Goal: Transaction & Acquisition: Purchase product/service

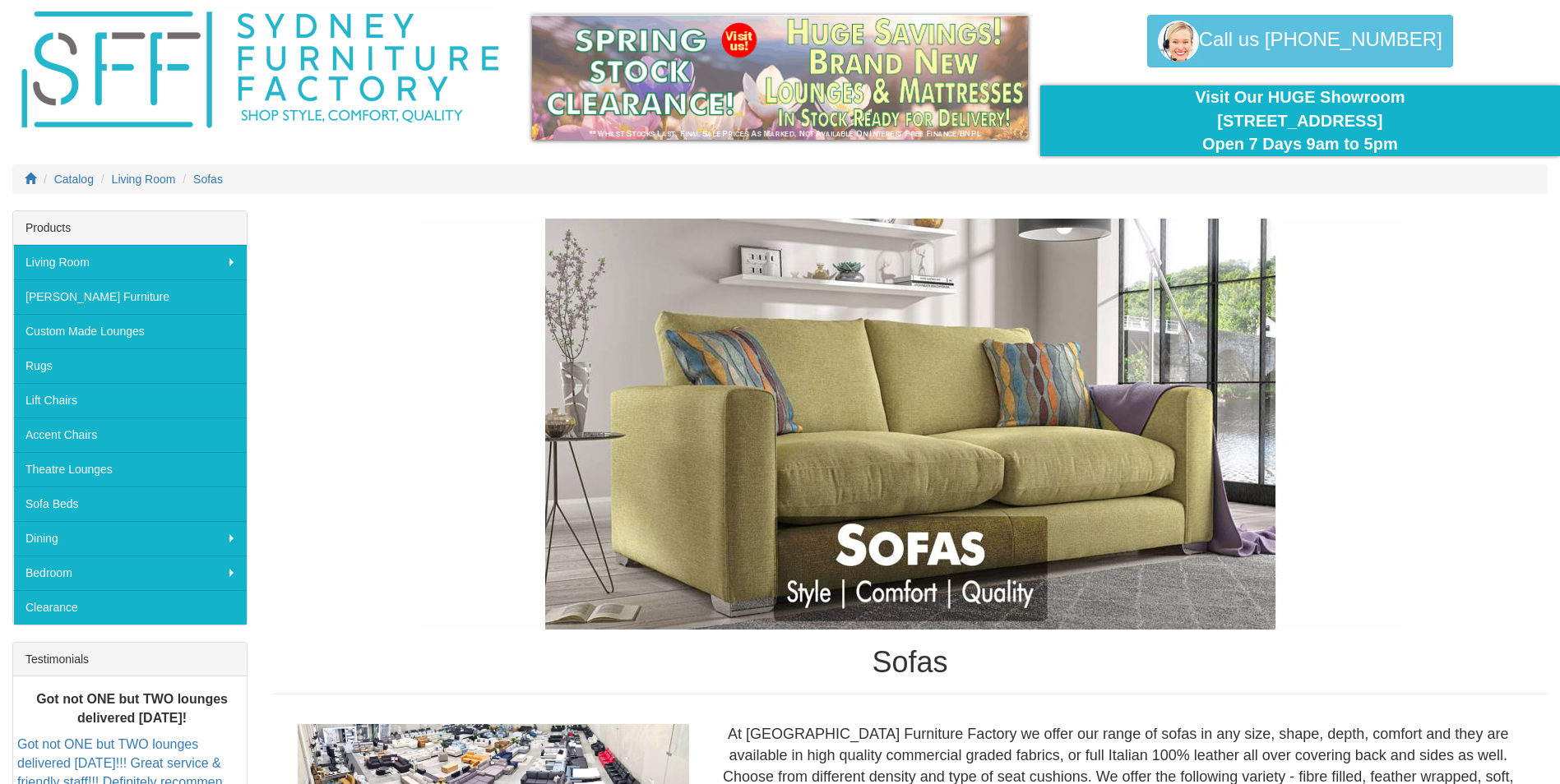
scroll to position [164, 0]
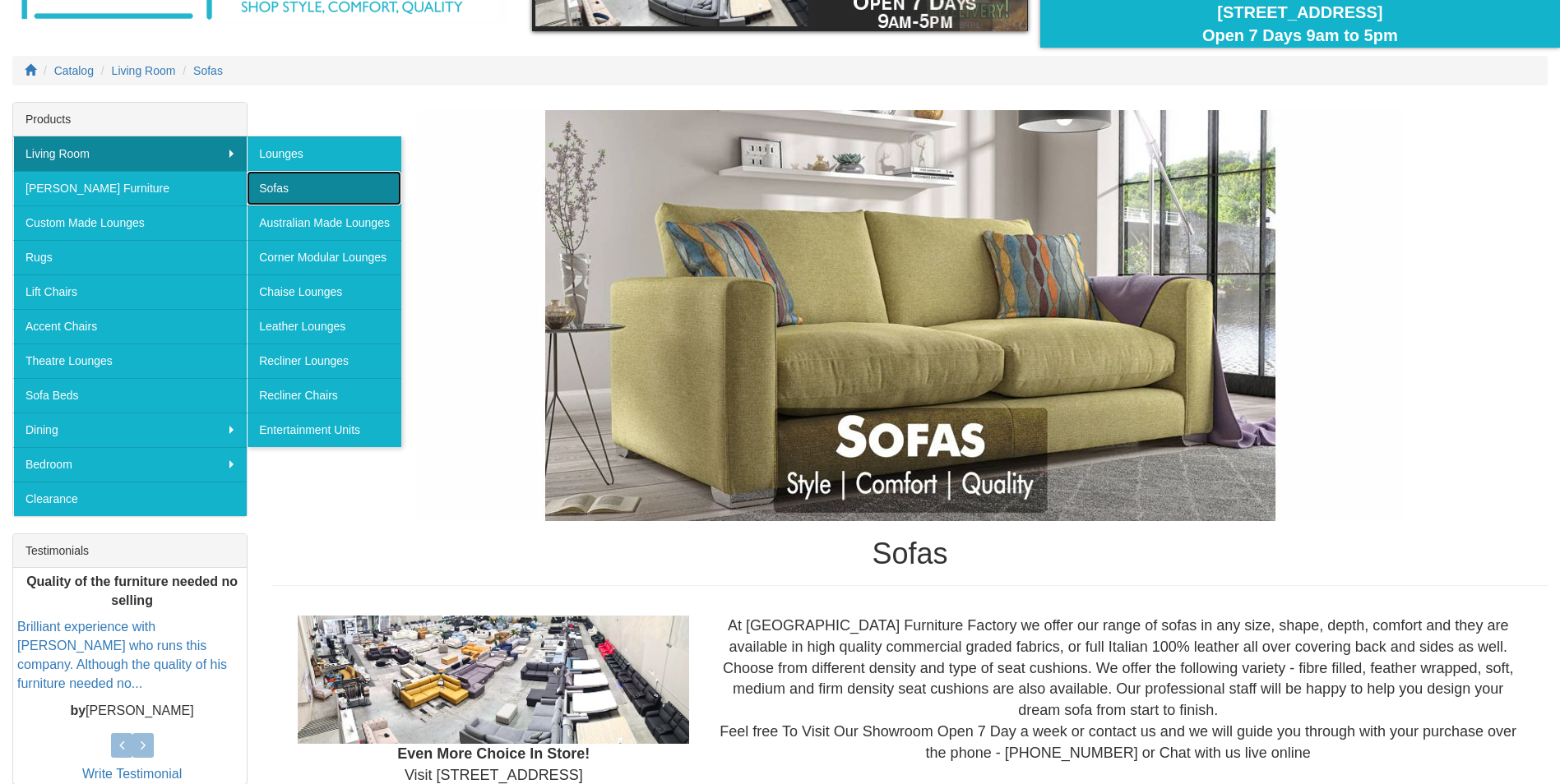
click at [325, 193] on link "Sofas" at bounding box center [323, 188] width 155 height 34
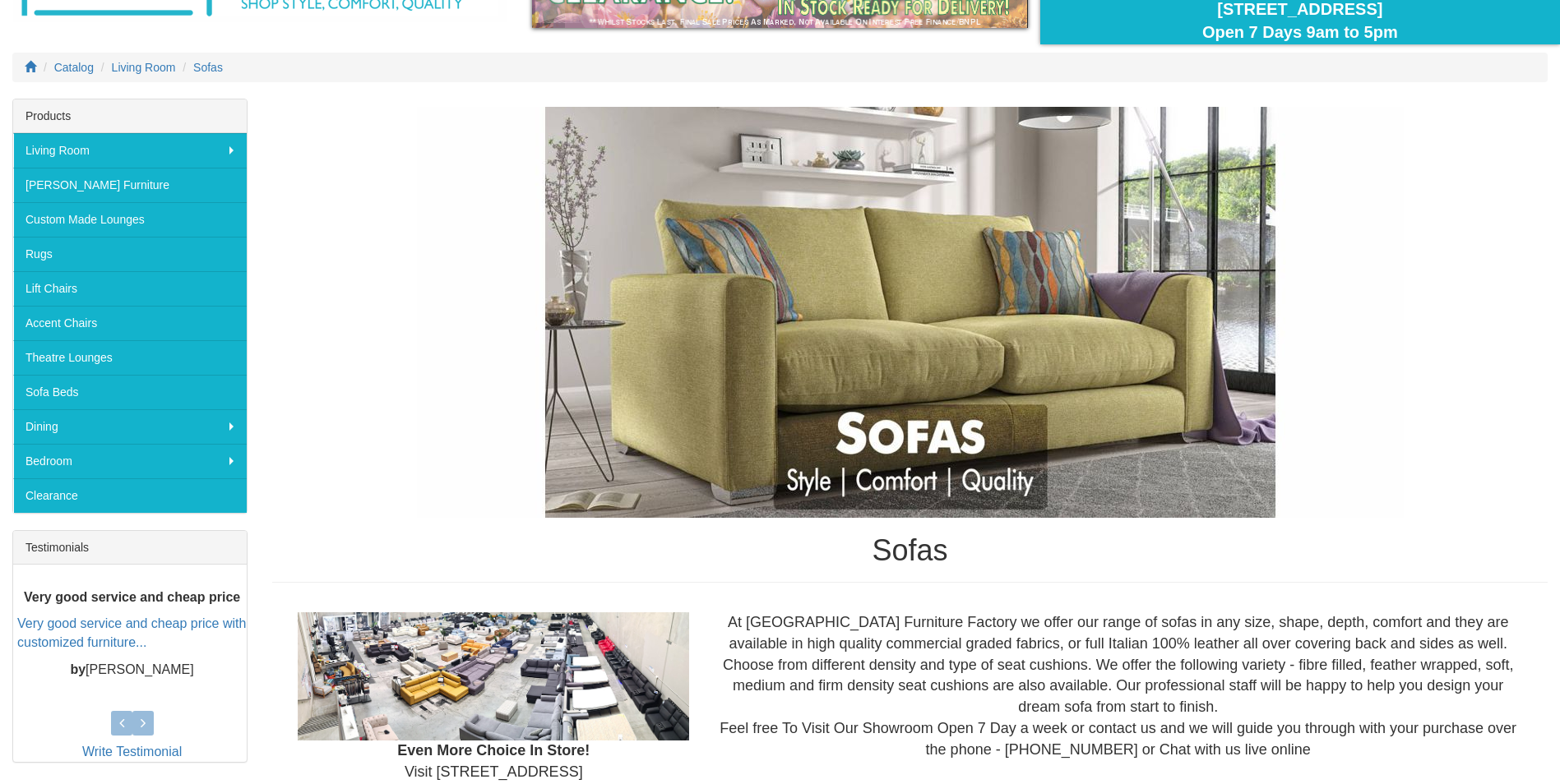
scroll to position [164, 0]
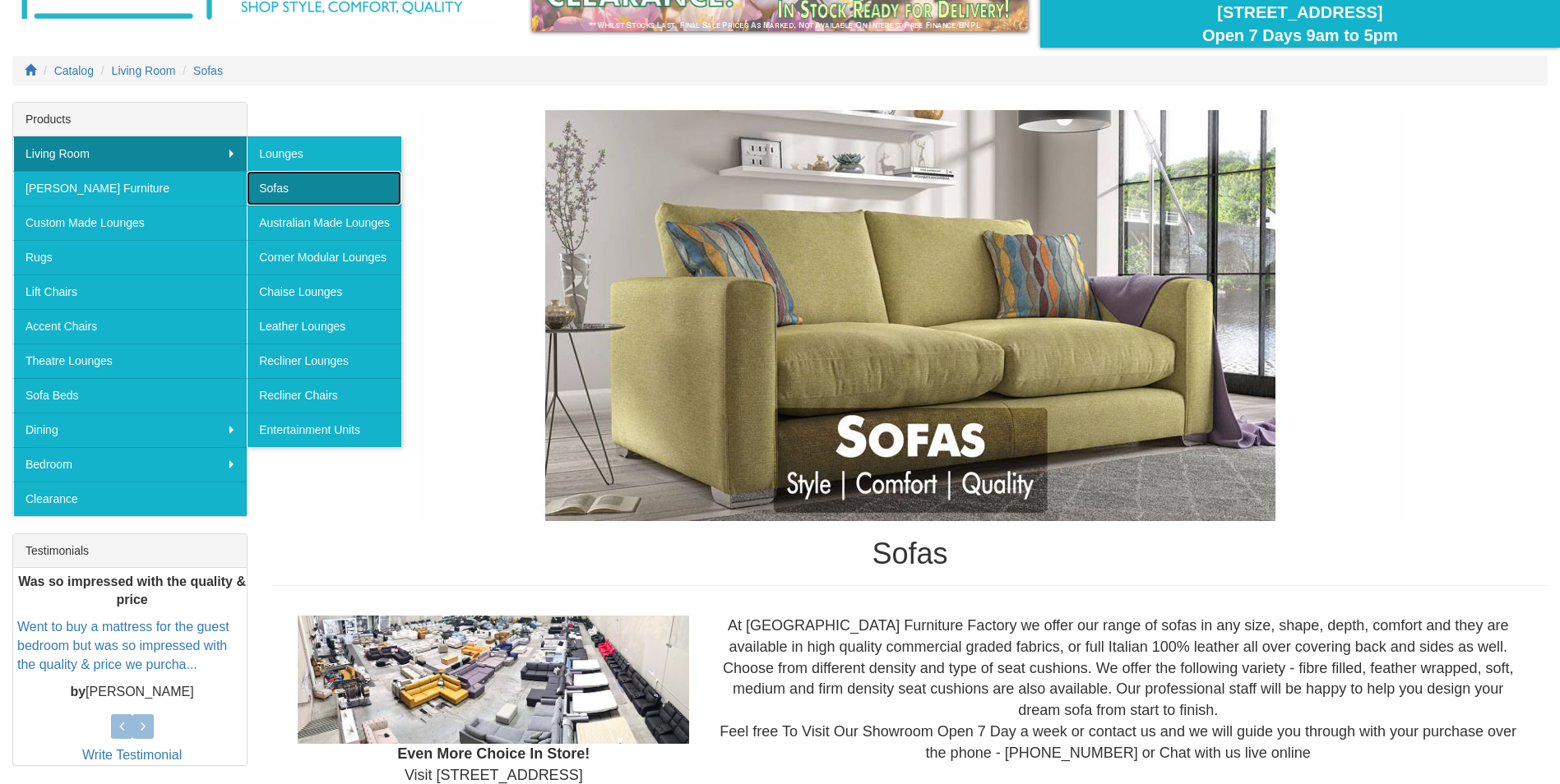
click at [336, 190] on link "Sofas" at bounding box center [323, 188] width 155 height 34
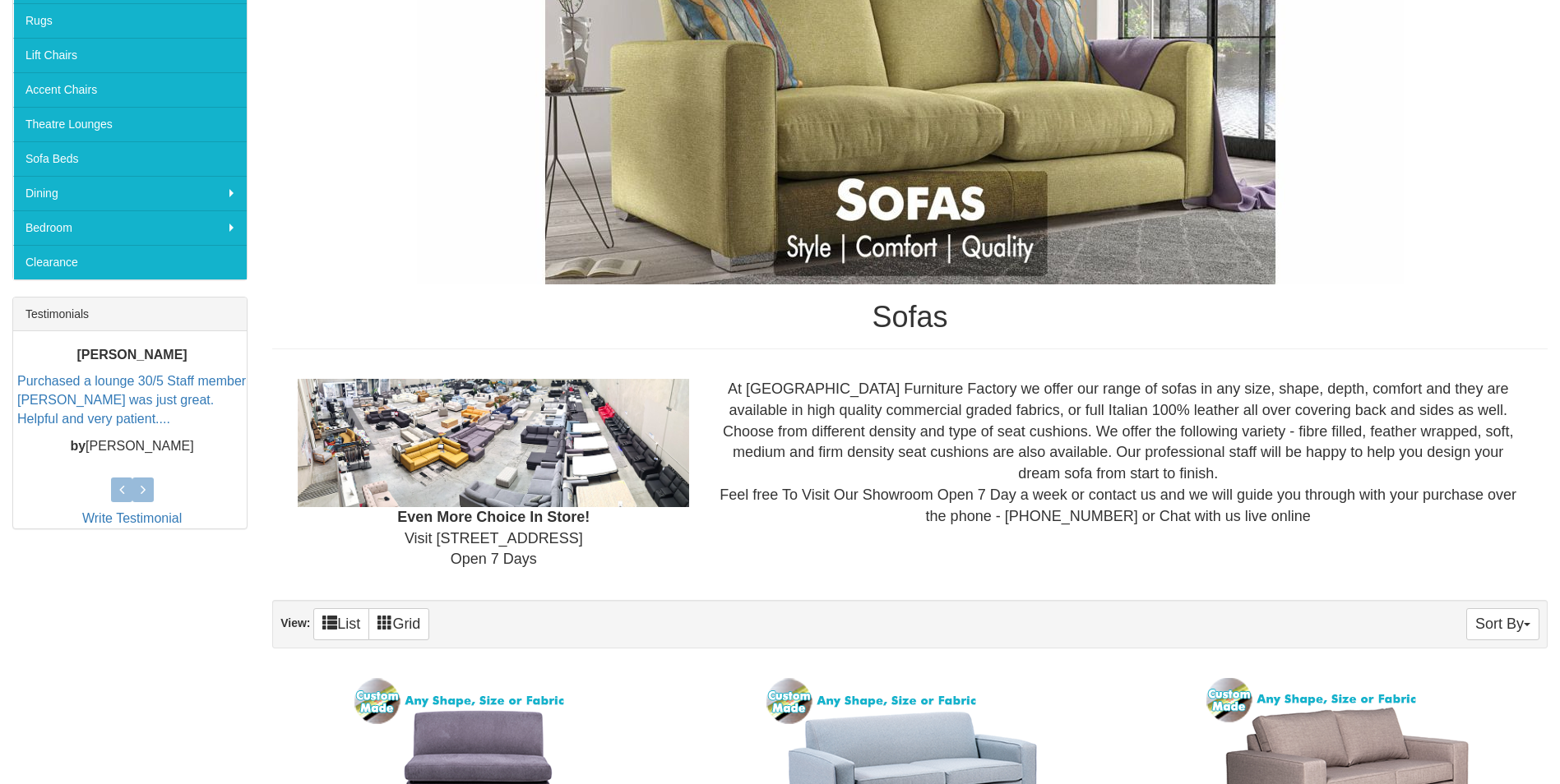
scroll to position [329, 0]
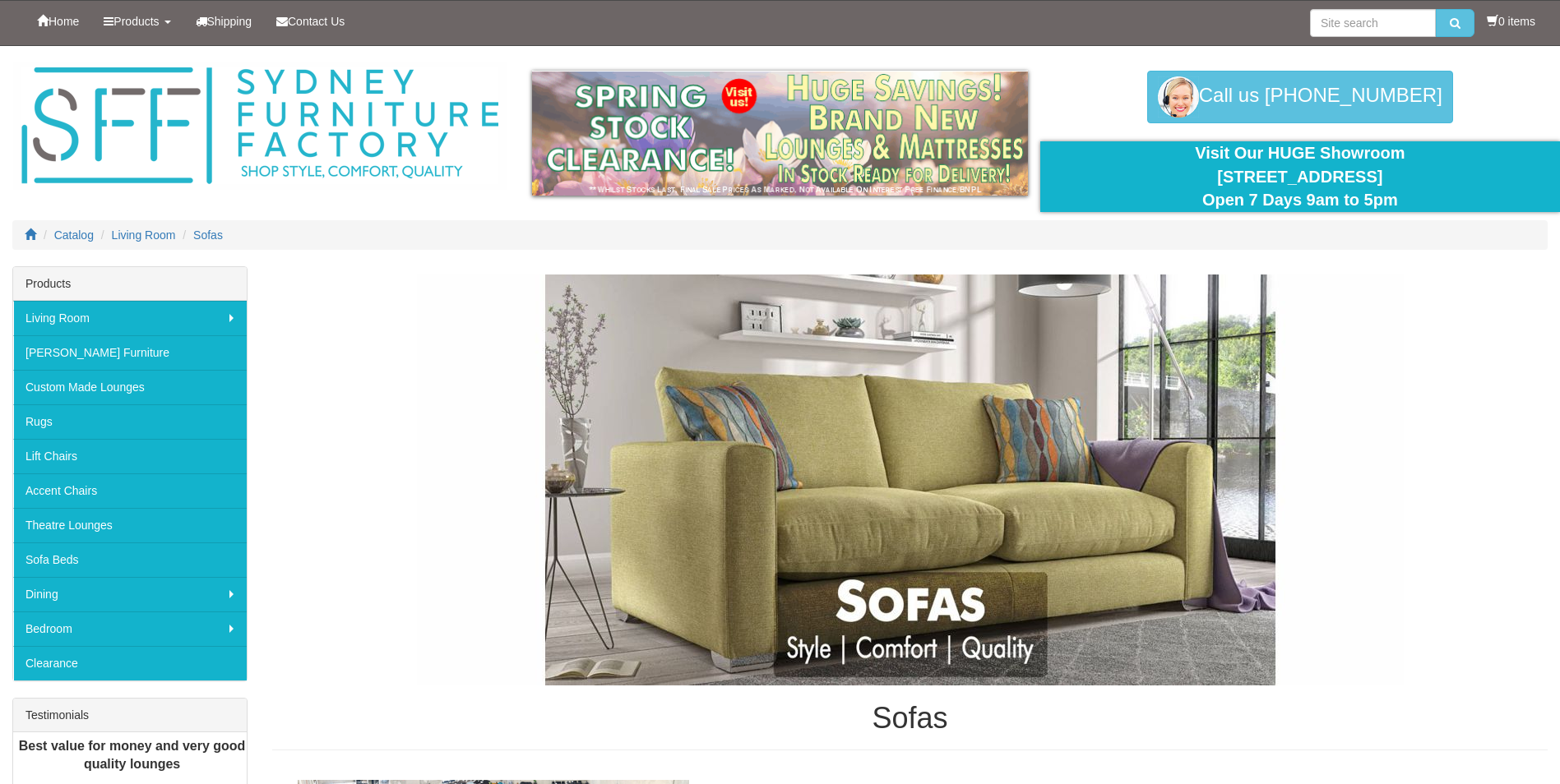
scroll to position [164, 0]
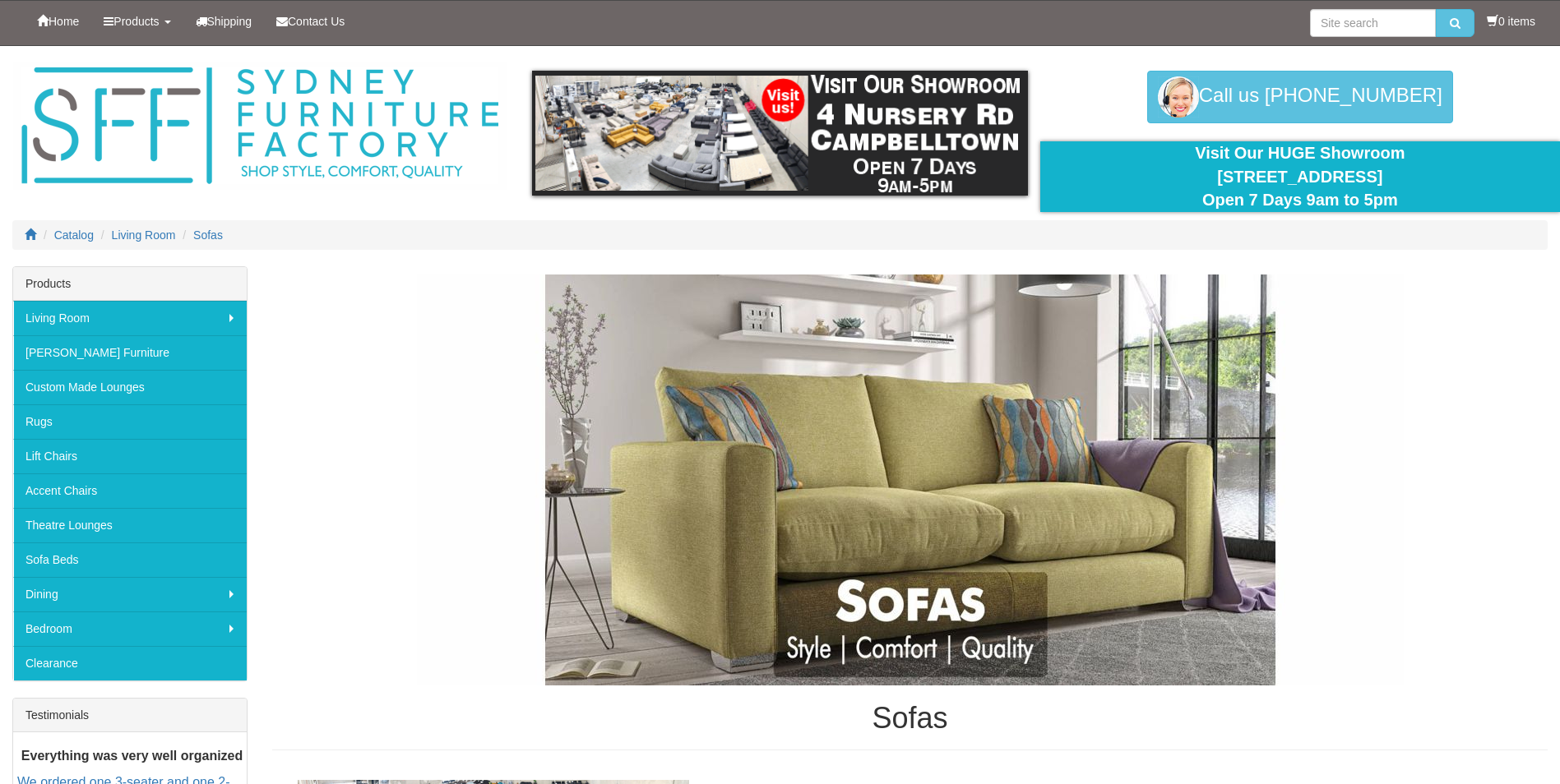
scroll to position [164, 0]
